Goal: Complete application form: Complete application form

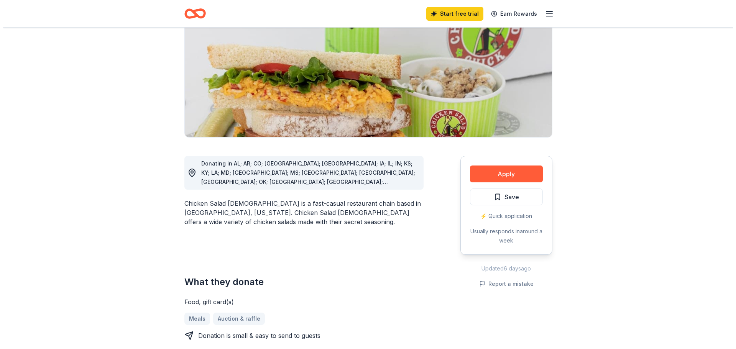
scroll to position [115, 0]
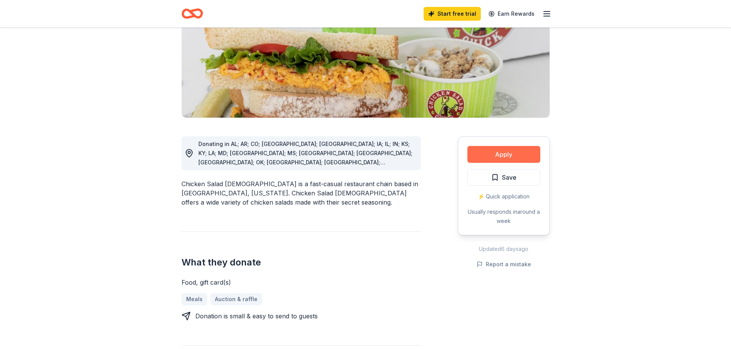
click at [505, 155] on button "Apply" at bounding box center [503, 154] width 73 height 17
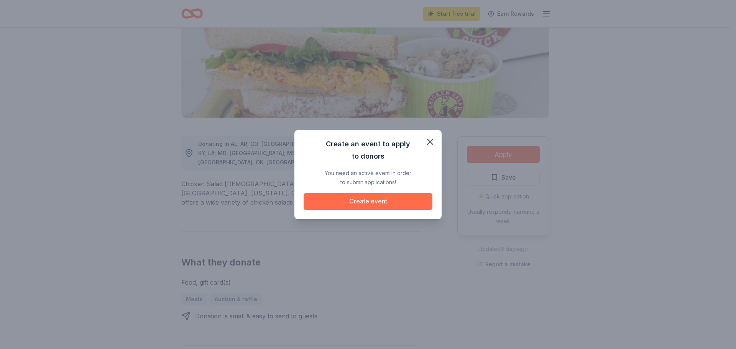
click at [377, 202] on button "Create event" at bounding box center [368, 201] width 129 height 17
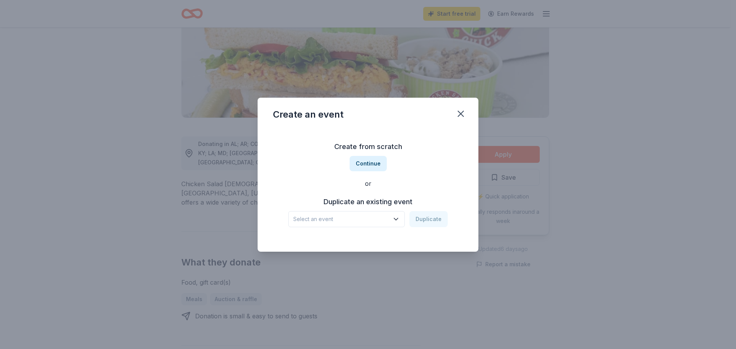
click at [399, 217] on icon "button" at bounding box center [396, 220] width 8 height 8
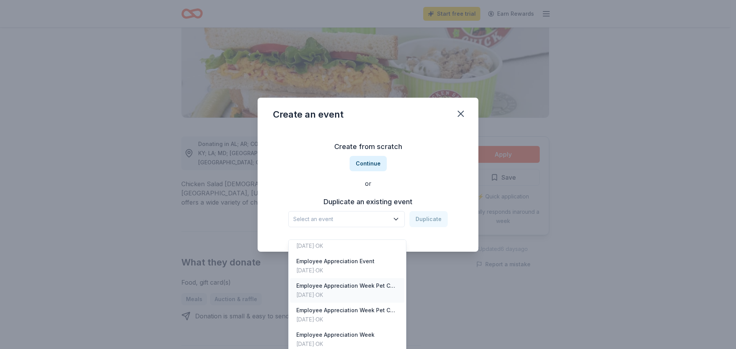
scroll to position [0, 0]
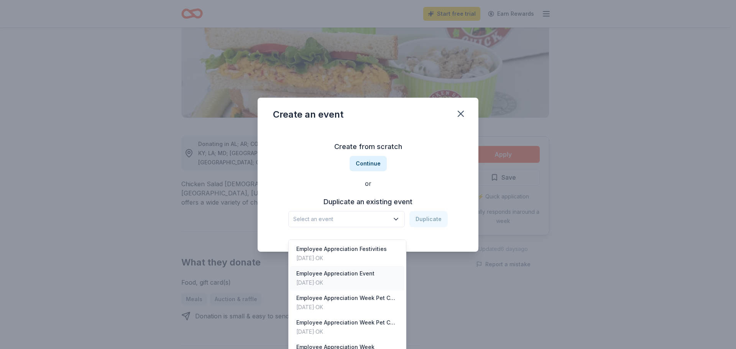
click at [328, 269] on div "Employee Appreciation Event" at bounding box center [335, 273] width 78 height 9
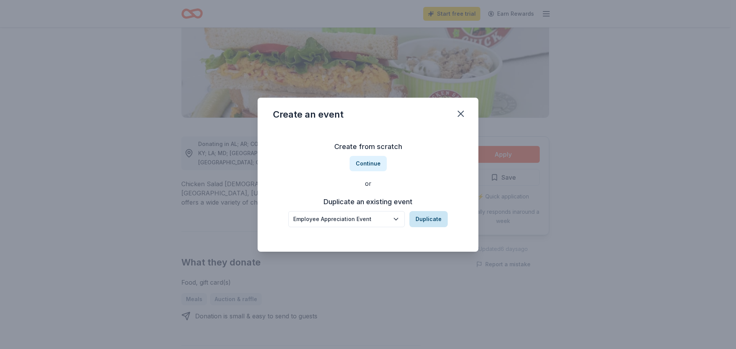
click at [423, 217] on button "Duplicate" at bounding box center [429, 219] width 38 height 16
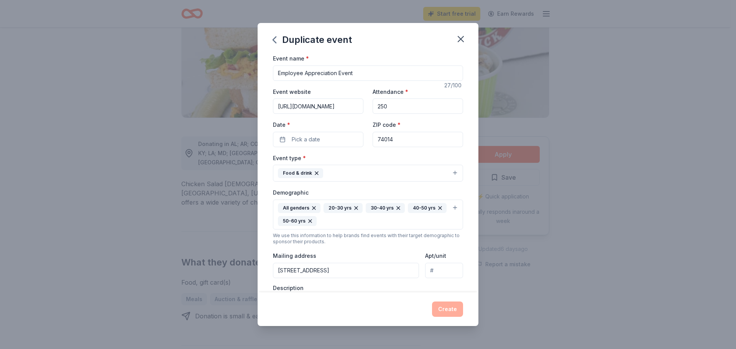
drag, startPoint x: 394, startPoint y: 107, endPoint x: 356, endPoint y: 104, distance: 38.5
click at [356, 104] on div "Event website [URL][DOMAIN_NAME] Attendance * 250 Date * Pick a date ZIP code *…" at bounding box center [368, 117] width 190 height 60
type input "100"
click at [281, 137] on button "Pick a date" at bounding box center [318, 139] width 91 height 15
click at [357, 161] on button "Go to next month" at bounding box center [358, 160] width 11 height 11
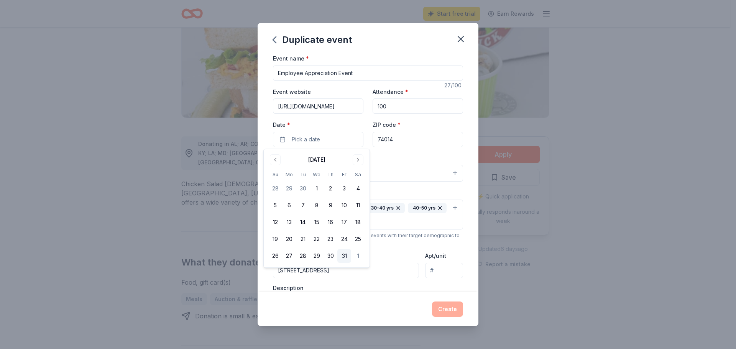
click at [343, 255] on button "31" at bounding box center [345, 256] width 14 height 14
click at [461, 162] on div "Event name * Employee Appreciation Event 27 /100 Event website [URL][DOMAIN_NAM…" at bounding box center [368, 173] width 221 height 239
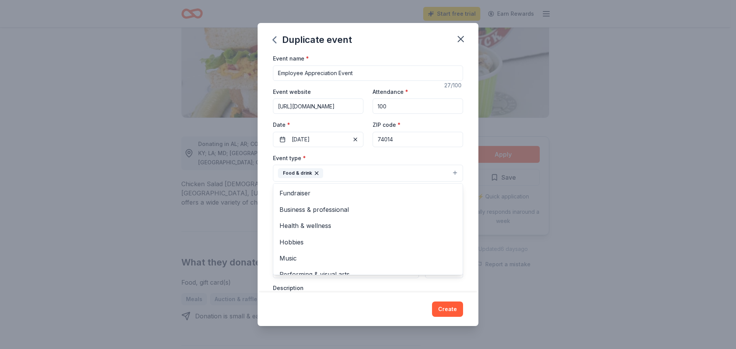
click at [449, 172] on button "Food & drink" at bounding box center [368, 173] width 190 height 17
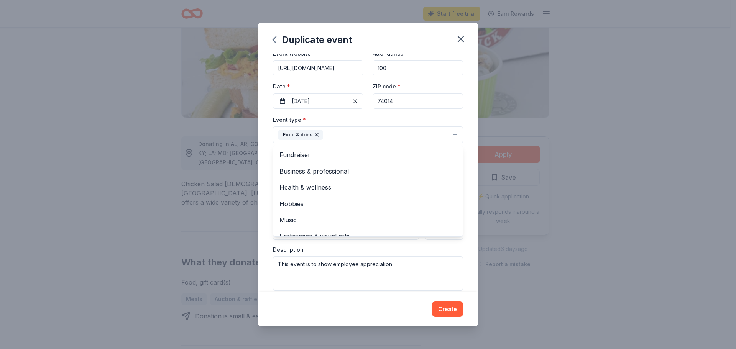
click at [410, 135] on button "Food & drink" at bounding box center [368, 135] width 190 height 17
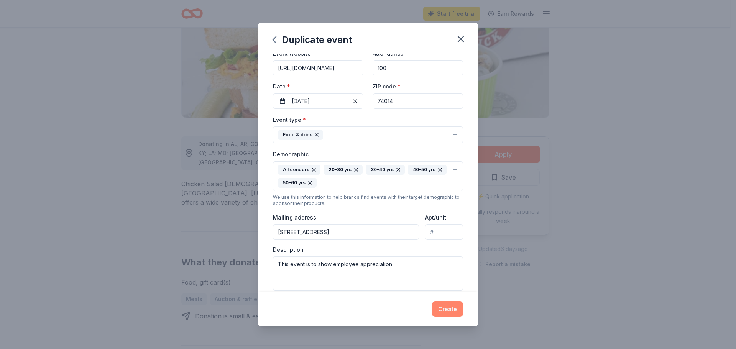
click at [446, 309] on button "Create" at bounding box center [447, 309] width 31 height 15
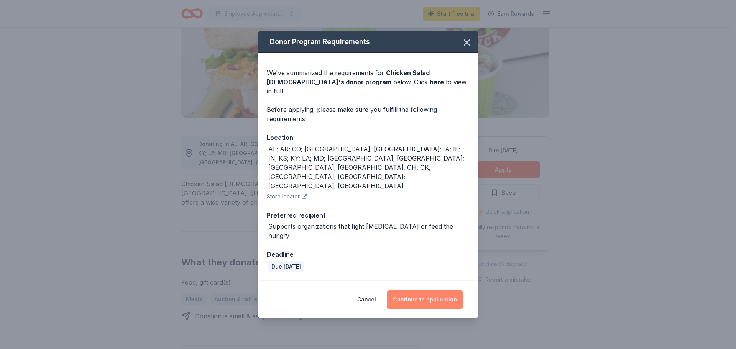
click at [424, 291] on button "Continue to application" at bounding box center [425, 300] width 76 height 18
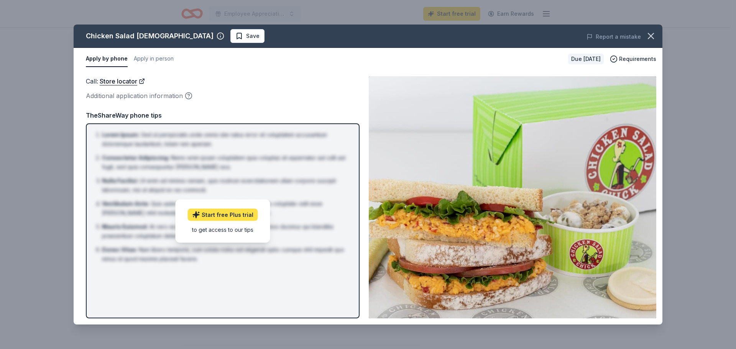
click at [229, 216] on link "Start free Plus trial" at bounding box center [223, 215] width 70 height 12
click at [643, 58] on span "Requirements" at bounding box center [637, 58] width 37 height 9
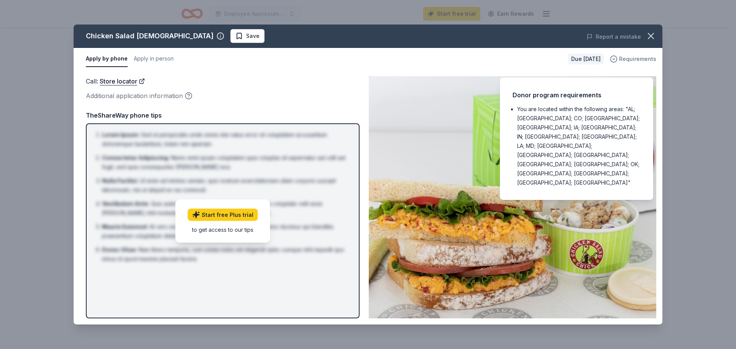
click at [641, 59] on span "Requirements" at bounding box center [637, 58] width 37 height 9
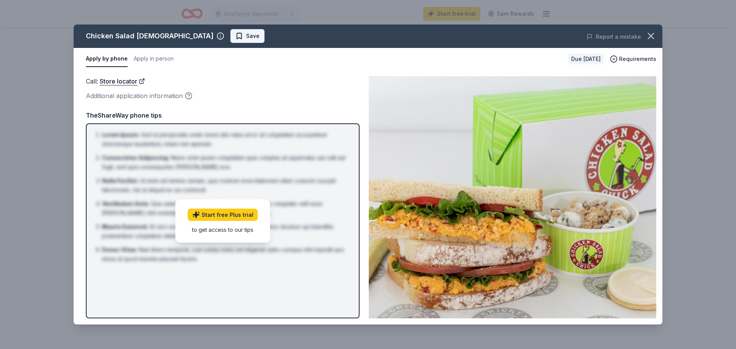
click at [246, 39] on span "Save" at bounding box center [252, 35] width 13 height 9
click at [209, 35] on html "10% Employee Appreciation Event Start free trial Earn Rewards Due [DATE] Share …" at bounding box center [368, 174] width 736 height 349
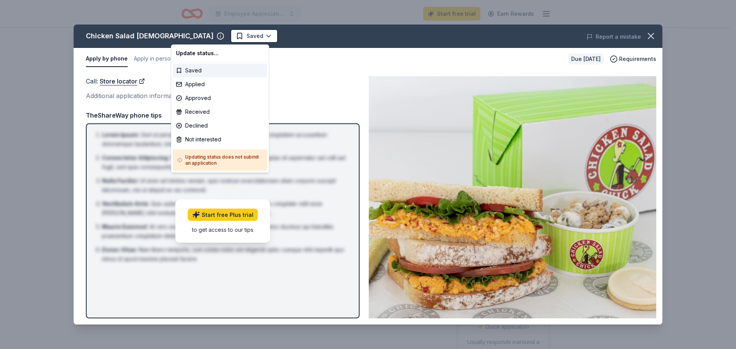
click at [306, 86] on html "10% Employee Appreciation Event Start free trial Earn Rewards Due [DATE] Share …" at bounding box center [368, 174] width 736 height 349
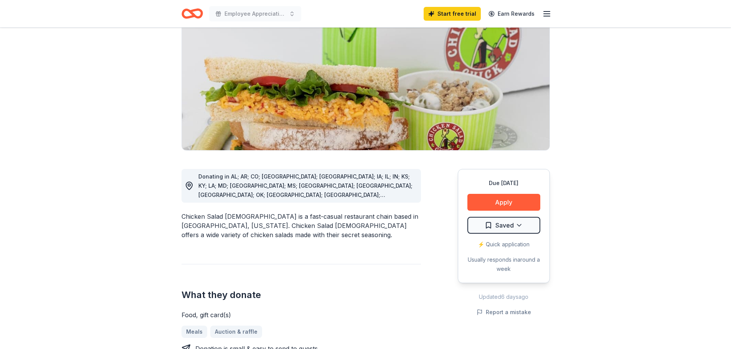
scroll to position [77, 0]
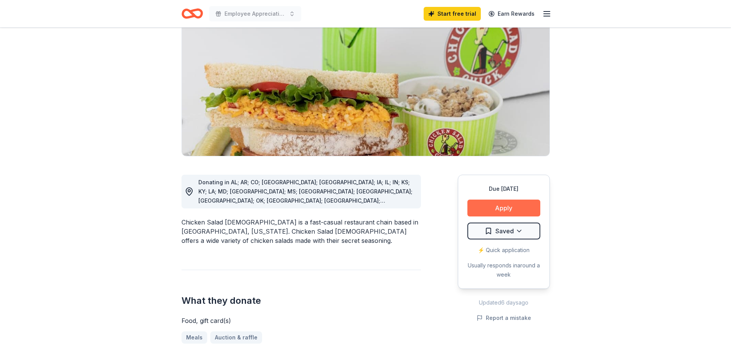
click at [499, 204] on button "Apply" at bounding box center [503, 208] width 73 height 17
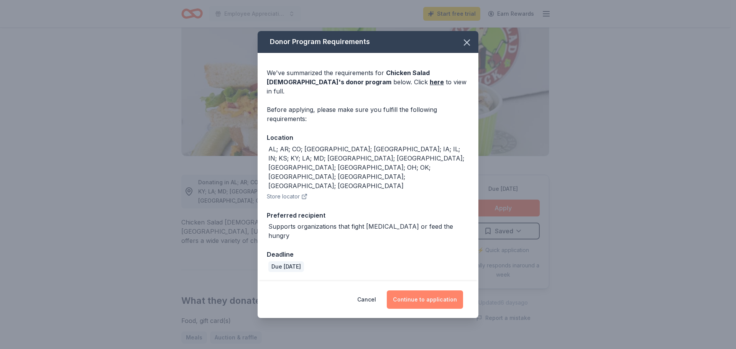
click at [425, 291] on button "Continue to application" at bounding box center [425, 300] width 76 height 18
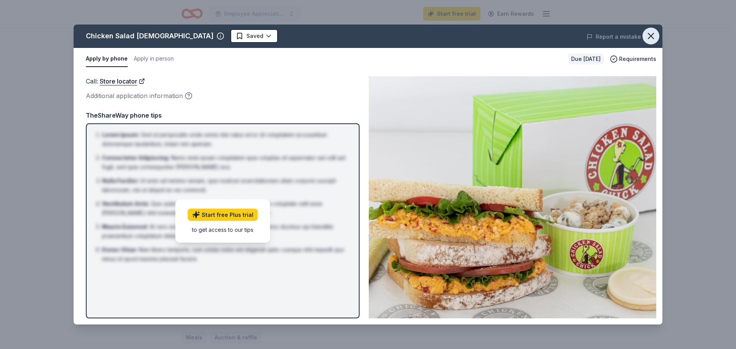
click at [655, 35] on icon "button" at bounding box center [651, 36] width 11 height 11
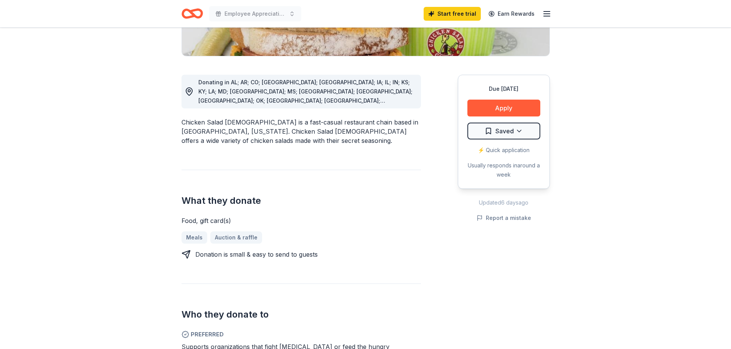
scroll to position [192, 0]
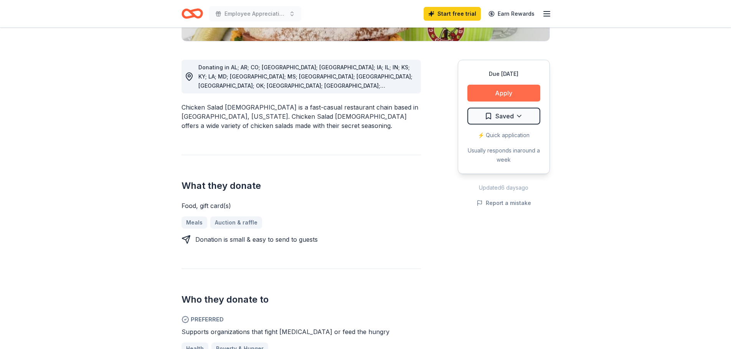
click at [503, 94] on button "Apply" at bounding box center [503, 93] width 73 height 17
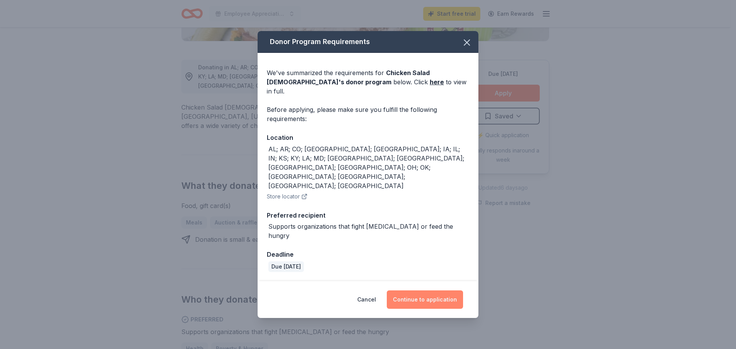
click at [419, 291] on button "Continue to application" at bounding box center [425, 300] width 76 height 18
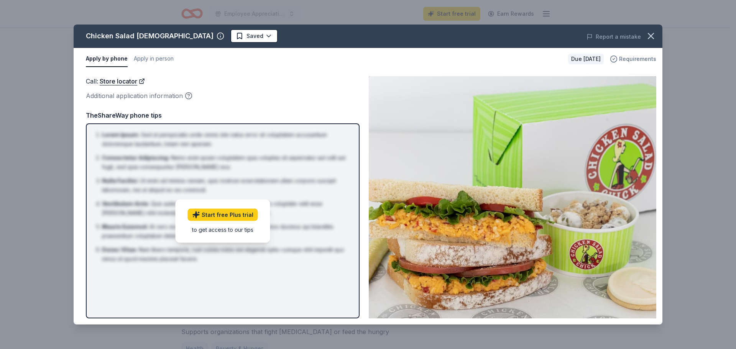
click at [636, 59] on span "Requirements" at bounding box center [637, 58] width 37 height 9
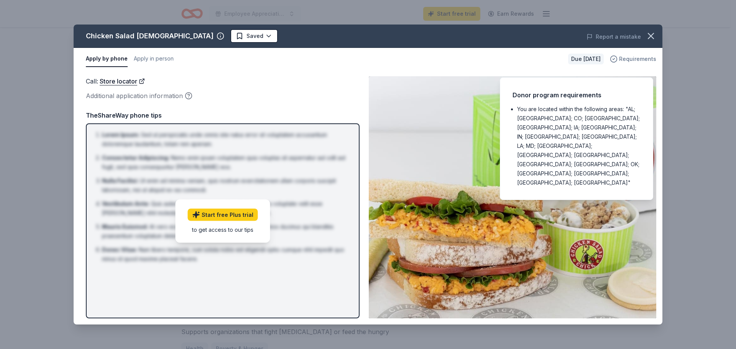
click at [638, 55] on span "Requirements" at bounding box center [637, 58] width 37 height 9
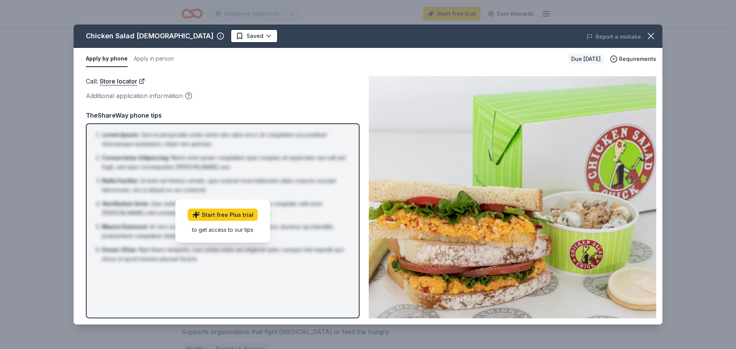
click at [593, 55] on div "Due [DATE]" at bounding box center [586, 59] width 36 height 11
click at [648, 38] on icon "button" at bounding box center [651, 36] width 11 height 11
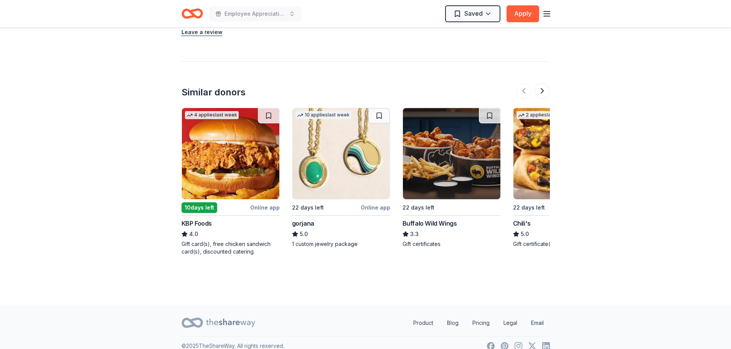
scroll to position [792, 0]
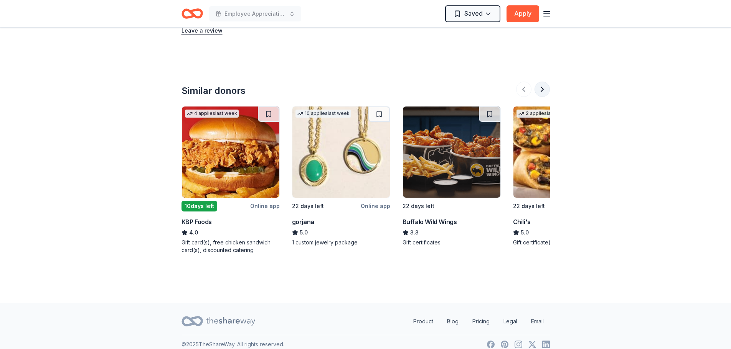
click at [545, 82] on button at bounding box center [541, 89] width 15 height 15
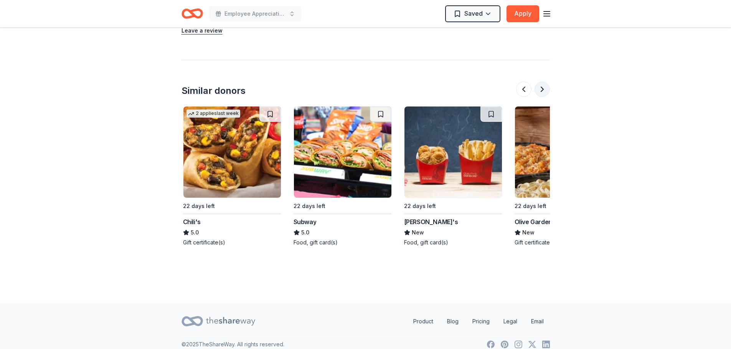
scroll to position [0, 331]
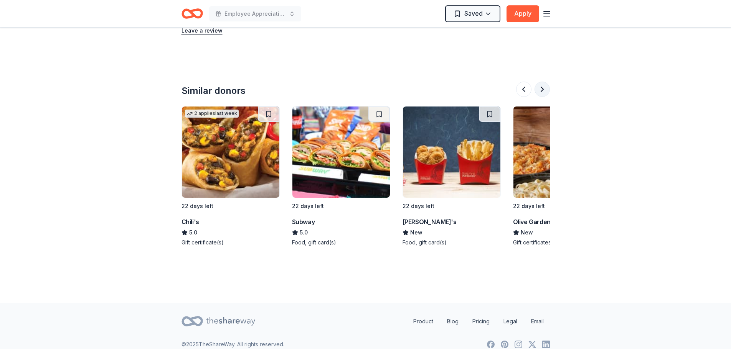
click at [545, 82] on button at bounding box center [541, 89] width 15 height 15
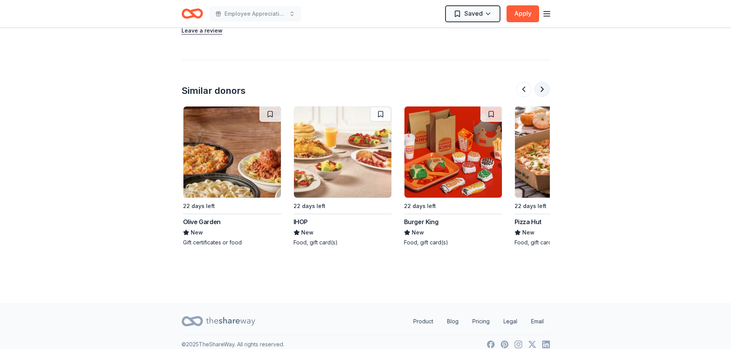
scroll to position [0, 663]
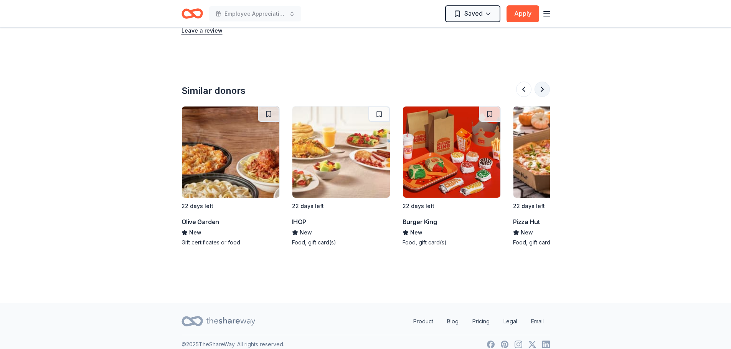
click at [545, 82] on button at bounding box center [541, 89] width 15 height 15
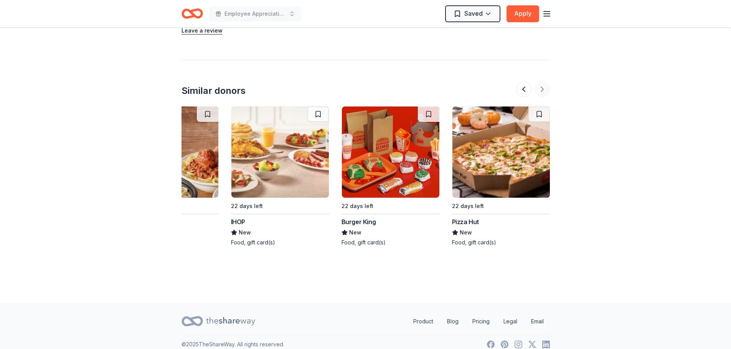
scroll to position [0, 724]
click at [496, 163] on img at bounding box center [500, 152] width 97 height 91
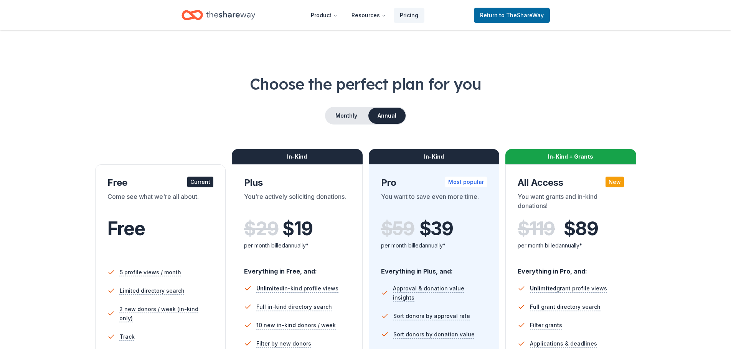
click at [195, 181] on div "Current" at bounding box center [200, 182] width 26 height 11
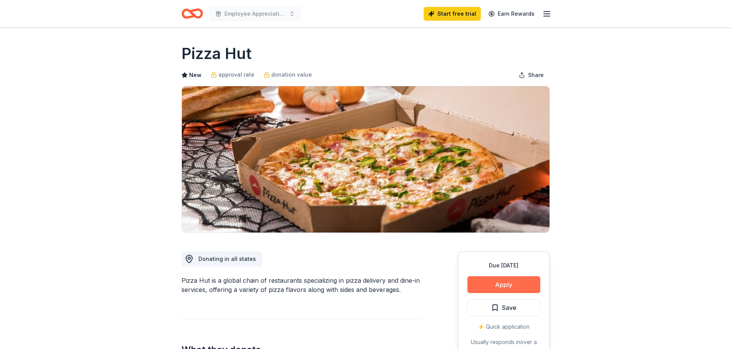
click at [498, 282] on button "Apply" at bounding box center [503, 285] width 73 height 17
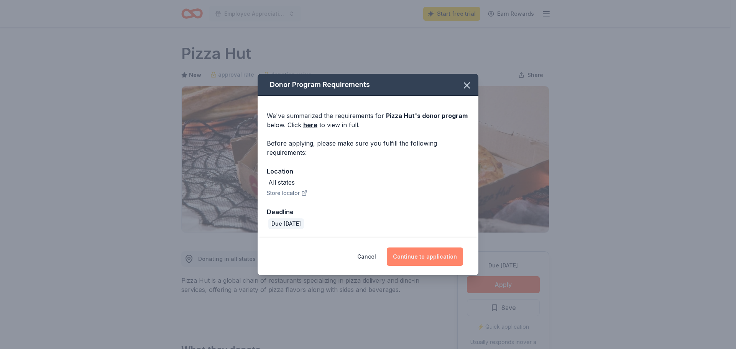
click at [422, 258] on button "Continue to application" at bounding box center [425, 257] width 76 height 18
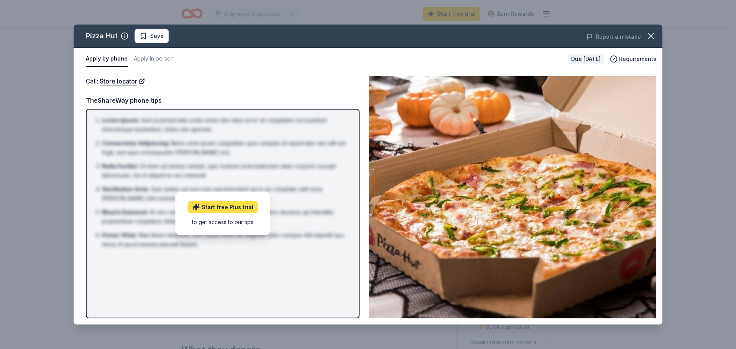
click at [219, 208] on link "Start free Plus trial" at bounding box center [223, 207] width 70 height 12
click at [154, 59] on button "Apply in person" at bounding box center [154, 59] width 40 height 16
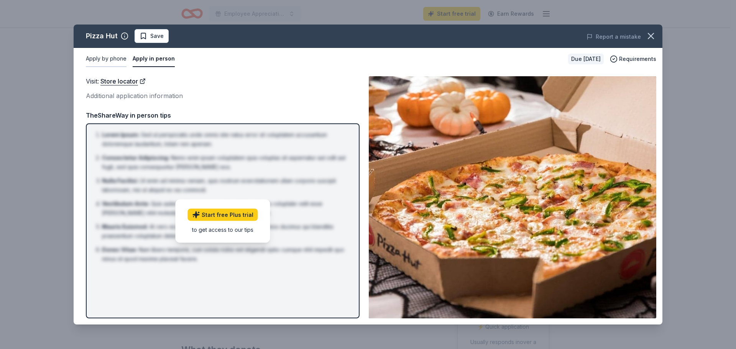
click at [109, 58] on button "Apply by phone" at bounding box center [106, 59] width 41 height 16
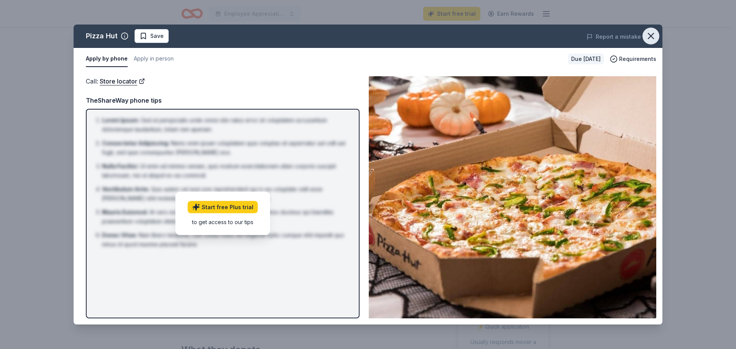
click at [649, 34] on icon "button" at bounding box center [651, 35] width 5 height 5
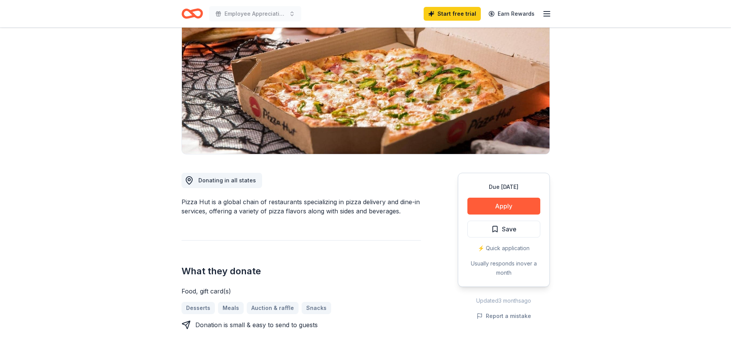
scroll to position [77, 0]
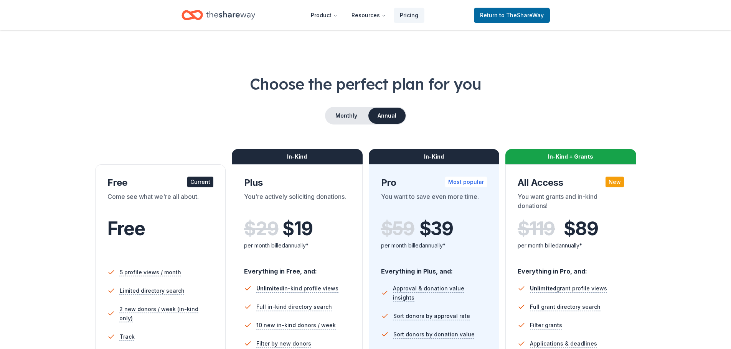
click at [203, 184] on div "Current" at bounding box center [200, 182] width 26 height 11
click at [512, 16] on span "to TheShareWay" at bounding box center [521, 15] width 44 height 7
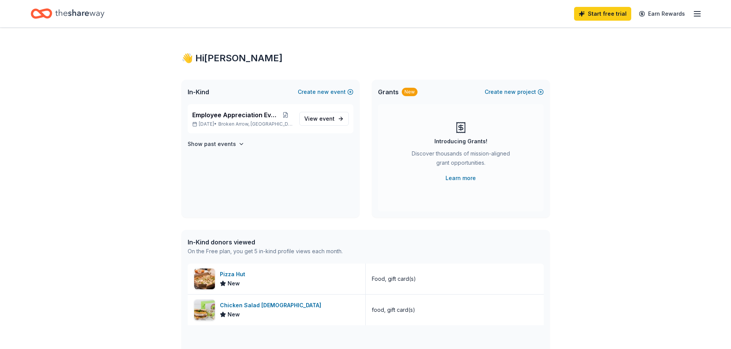
click at [74, 13] on icon "Home" at bounding box center [79, 14] width 49 height 16
click at [95, 12] on icon "Home" at bounding box center [79, 14] width 49 height 16
click at [698, 15] on icon "button" at bounding box center [696, 13] width 9 height 9
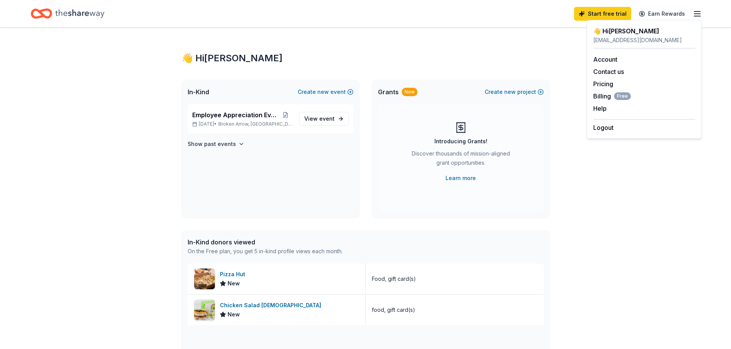
click at [696, 16] on line "button" at bounding box center [697, 16] width 6 height 0
